Goal: Find specific page/section: Find specific page/section

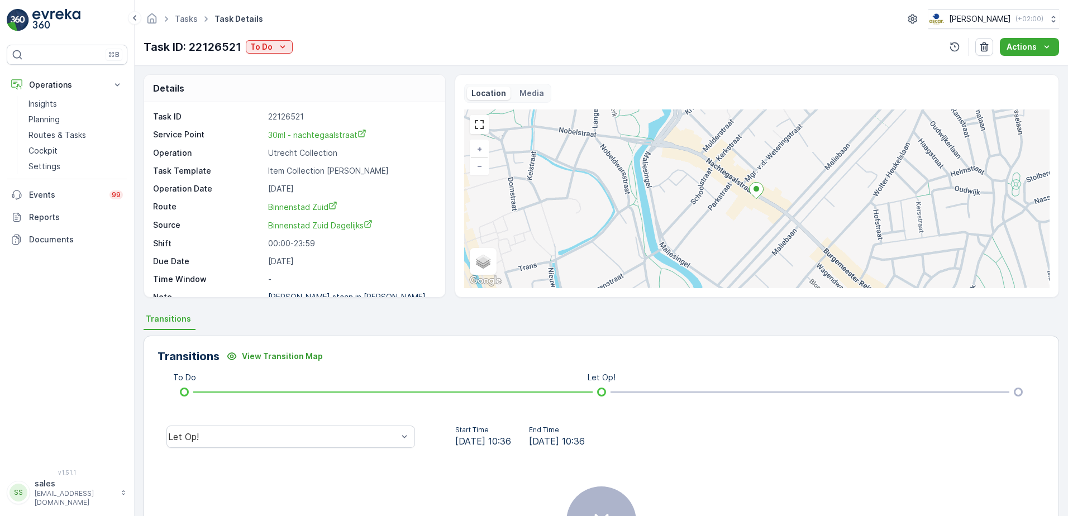
scroll to position [15, 0]
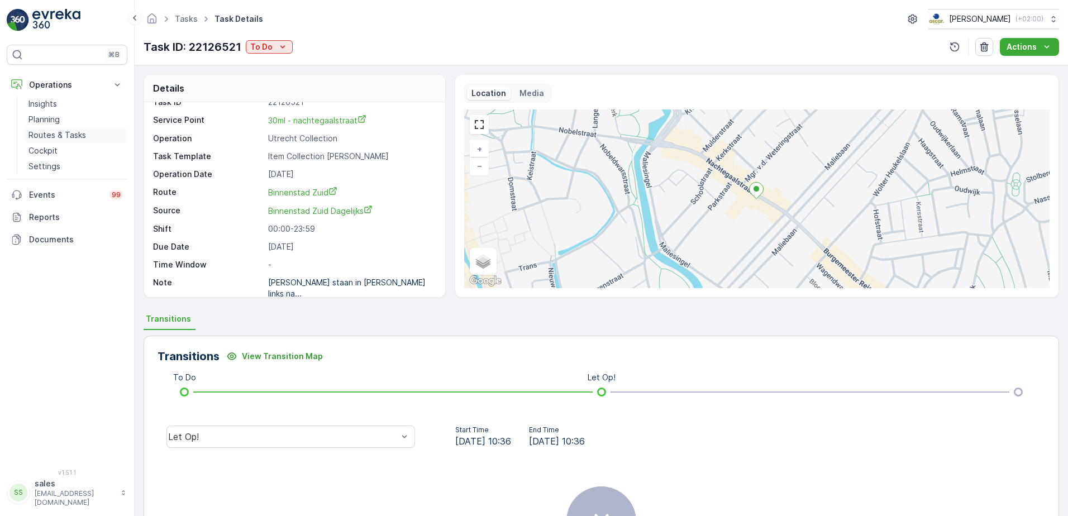
click at [49, 137] on p "Routes & Tasks" at bounding box center [57, 135] width 58 height 11
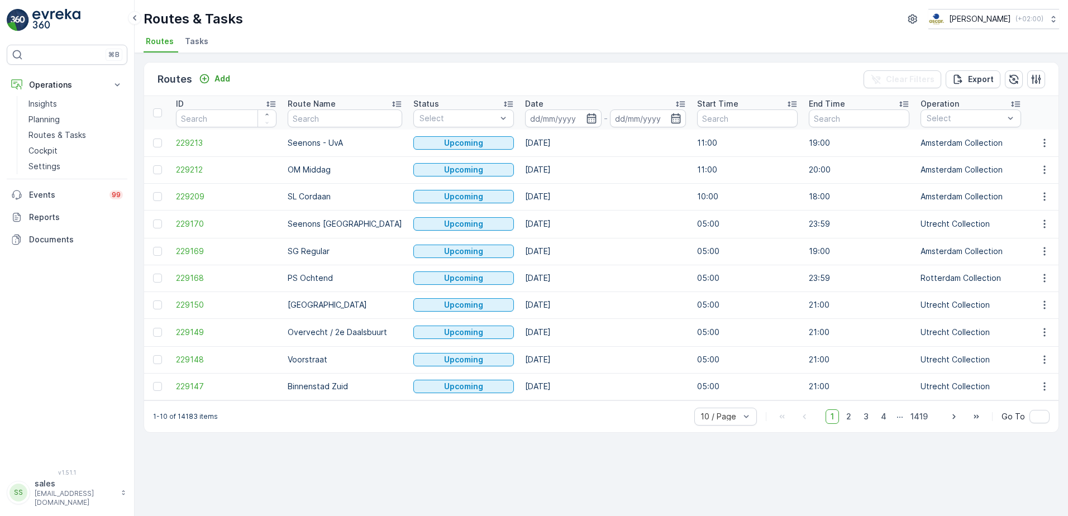
click at [200, 44] on span "Tasks" at bounding box center [196, 41] width 23 height 11
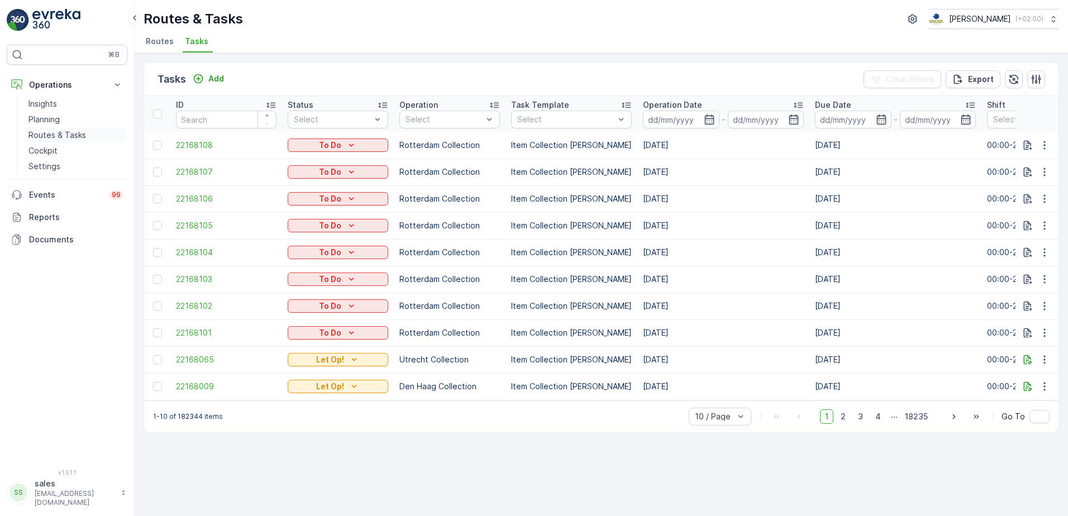
click at [35, 135] on p "Routes & Tasks" at bounding box center [57, 135] width 58 height 11
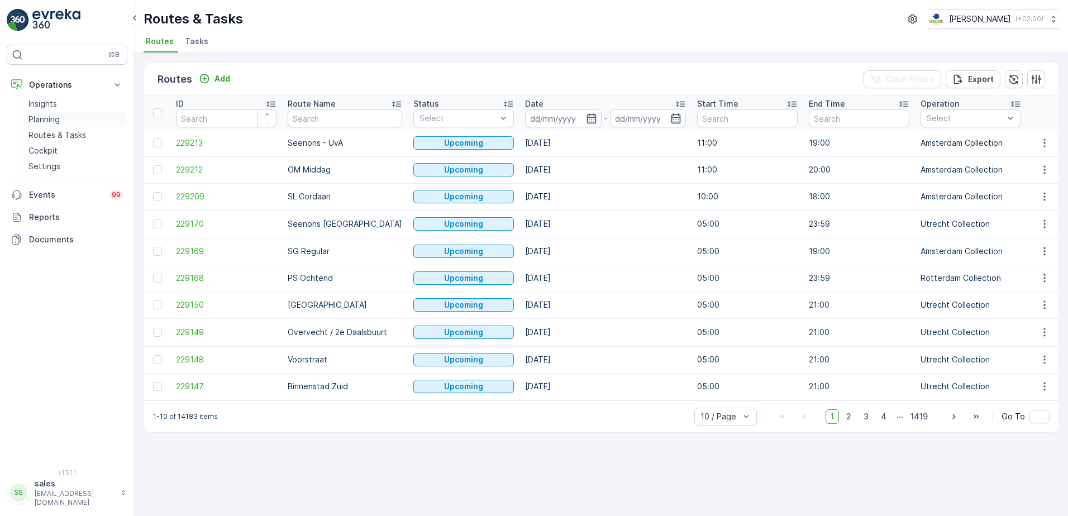
click at [46, 121] on p "Planning" at bounding box center [43, 119] width 31 height 11
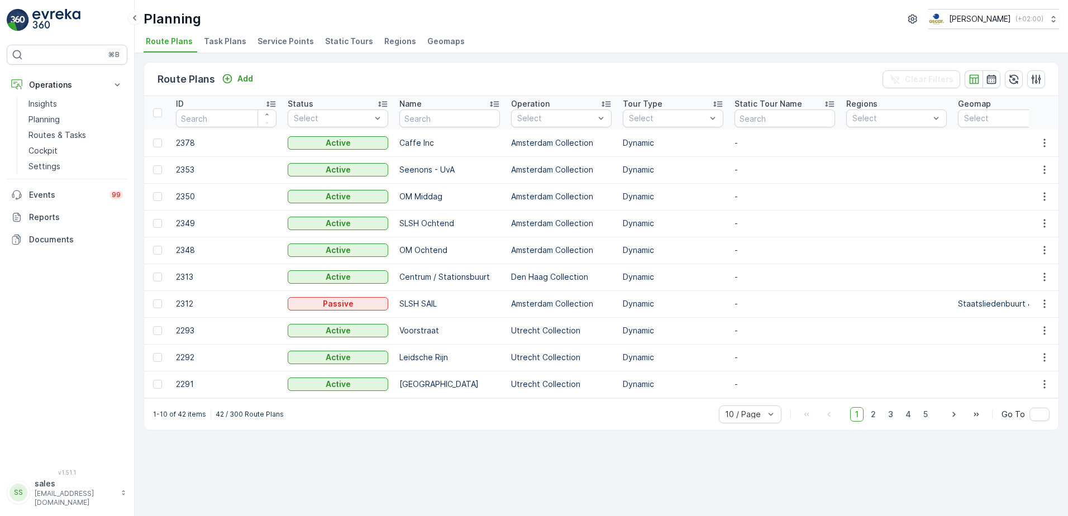
click at [232, 44] on span "Task Plans" at bounding box center [225, 41] width 42 height 11
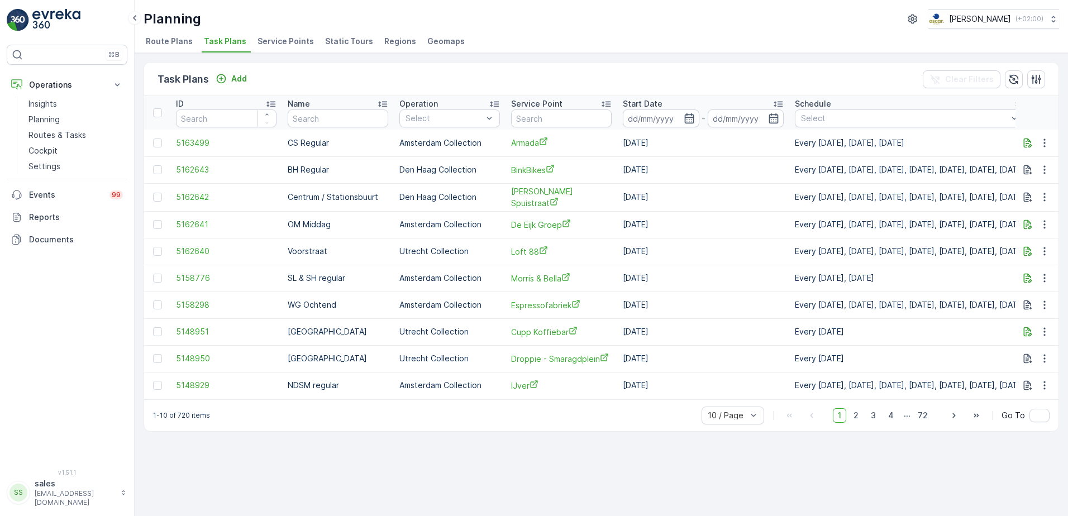
drag, startPoint x: 290, startPoint y: 44, endPoint x: 292, endPoint y: 55, distance: 11.4
click at [289, 44] on span "Service Points" at bounding box center [286, 41] width 56 height 11
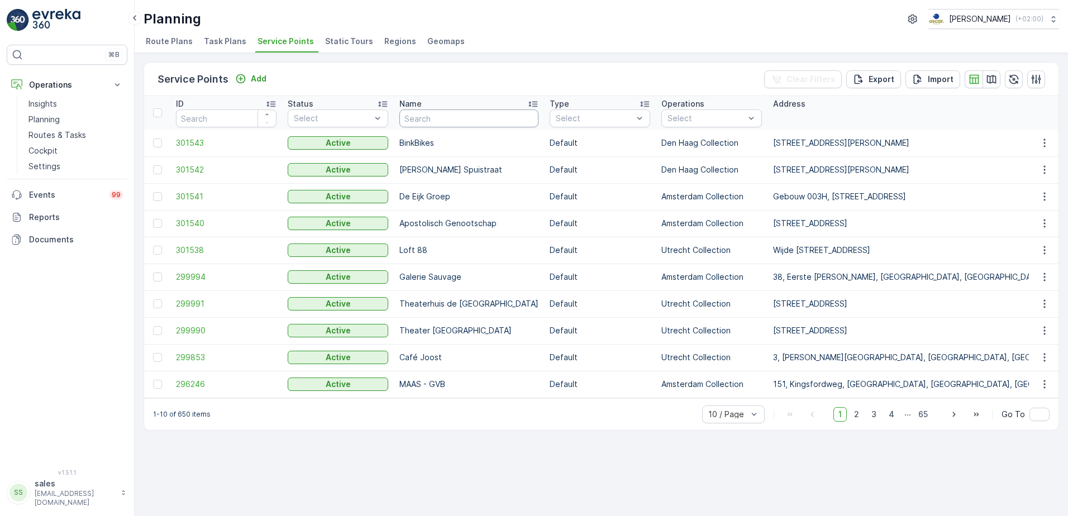
click at [430, 120] on input "text" at bounding box center [469, 119] width 139 height 18
type input "stoer"
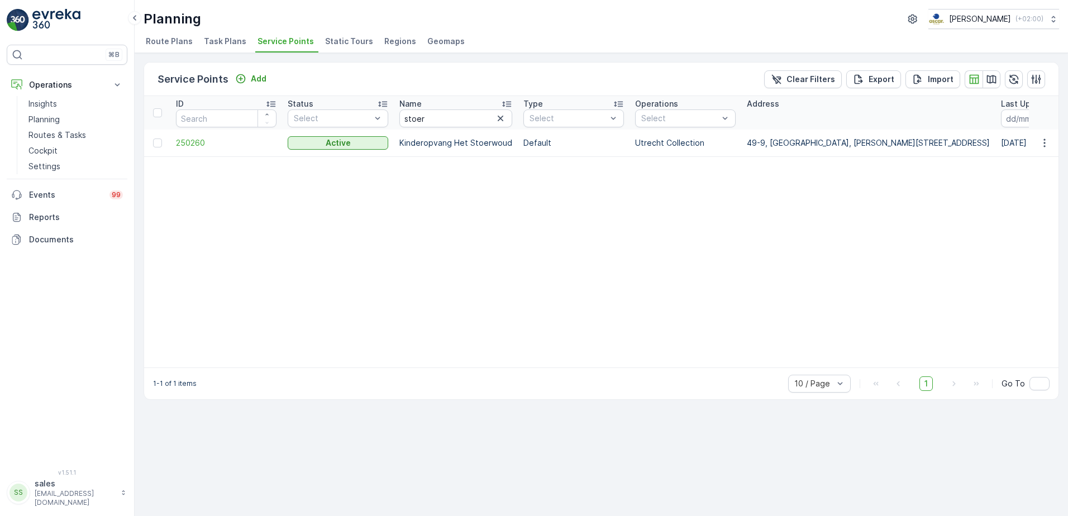
click at [431, 146] on p "Kinderopvang Het Stoerwoud" at bounding box center [456, 142] width 113 height 11
click at [186, 140] on span "250260" at bounding box center [226, 142] width 101 height 11
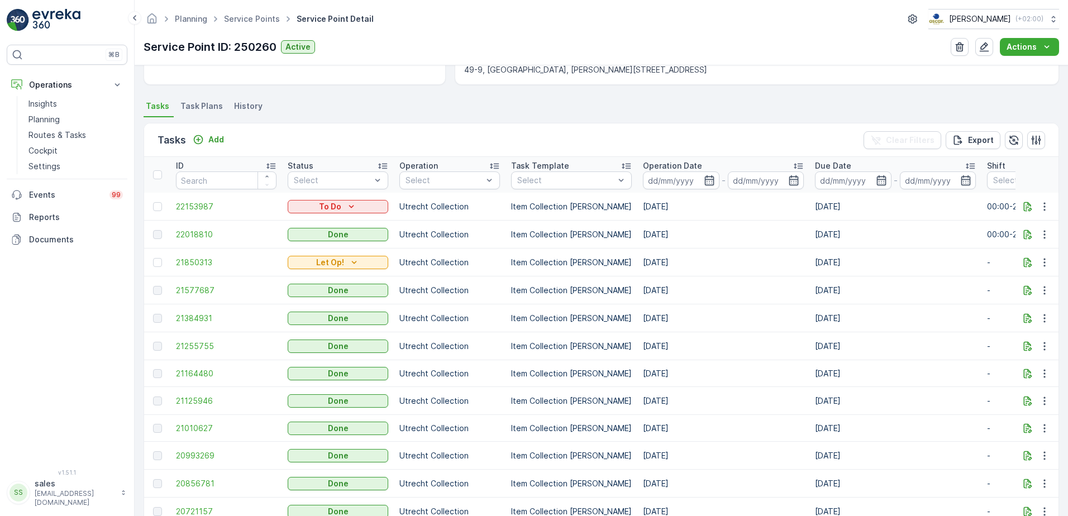
scroll to position [112, 0]
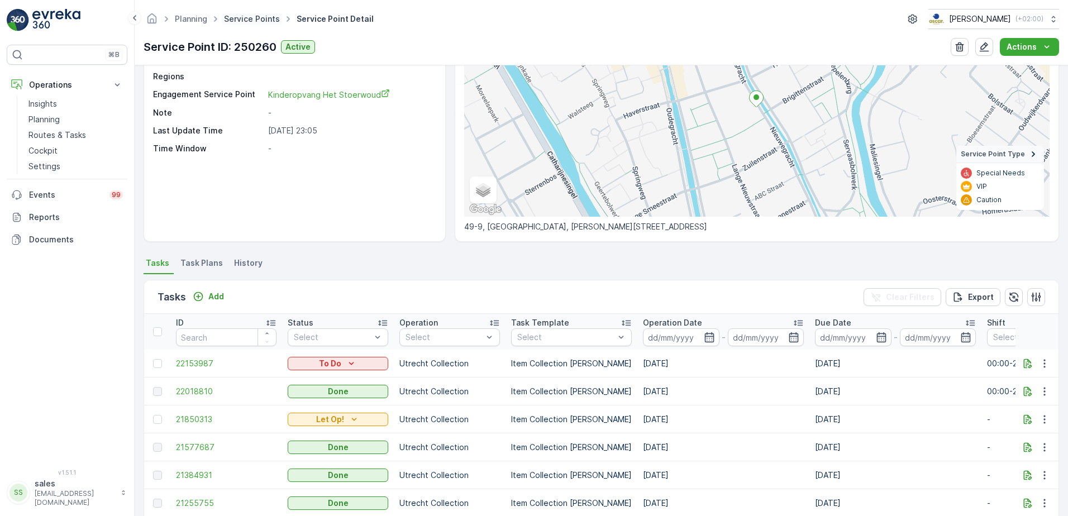
click at [236, 22] on link "Service Points" at bounding box center [252, 18] width 56 height 9
